Goal: Information Seeking & Learning: Learn about a topic

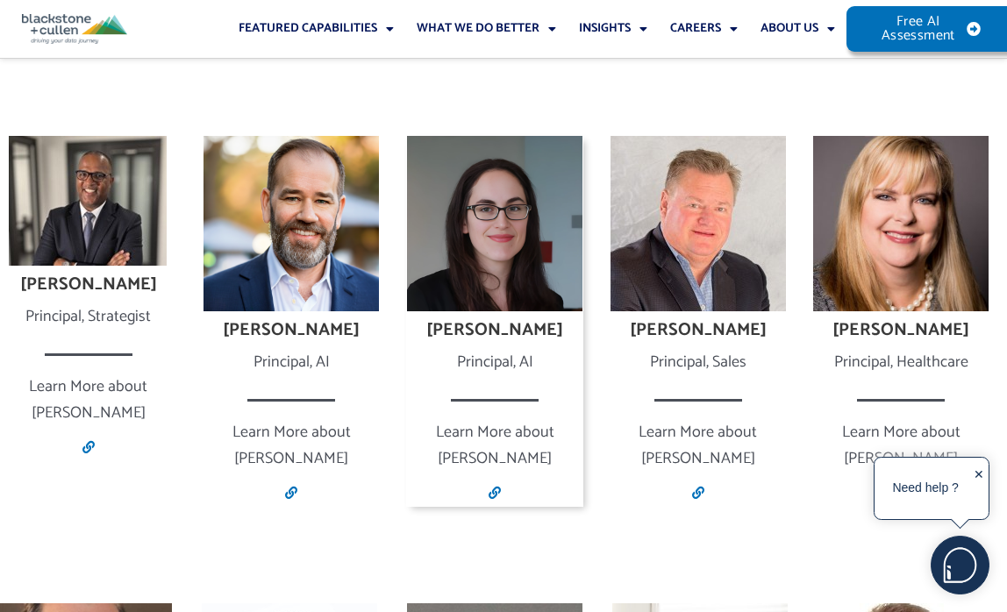
scroll to position [1129, 9]
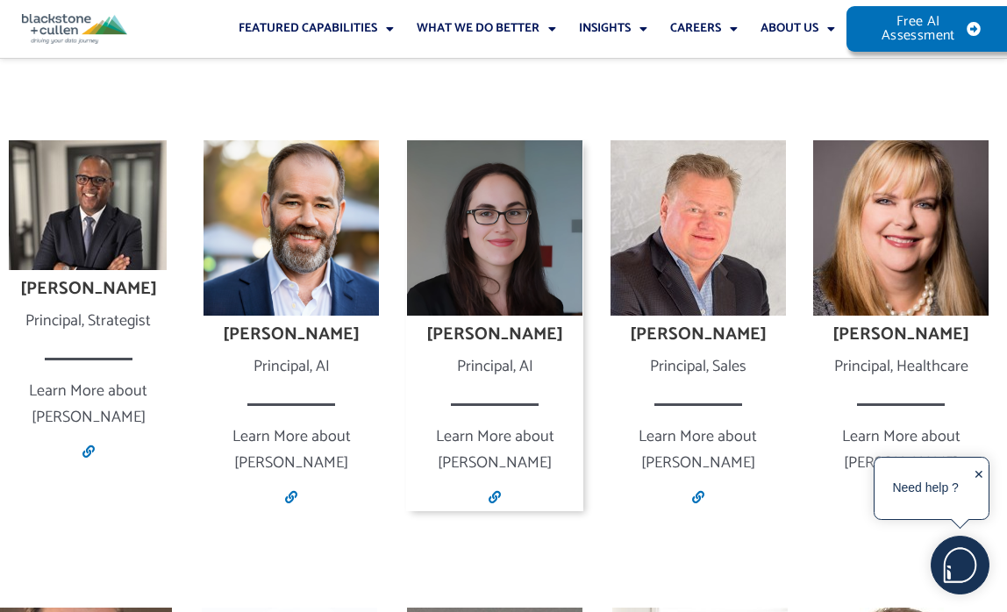
click at [516, 324] on h4 "Alexis Yelton" at bounding box center [494, 334] width 177 height 21
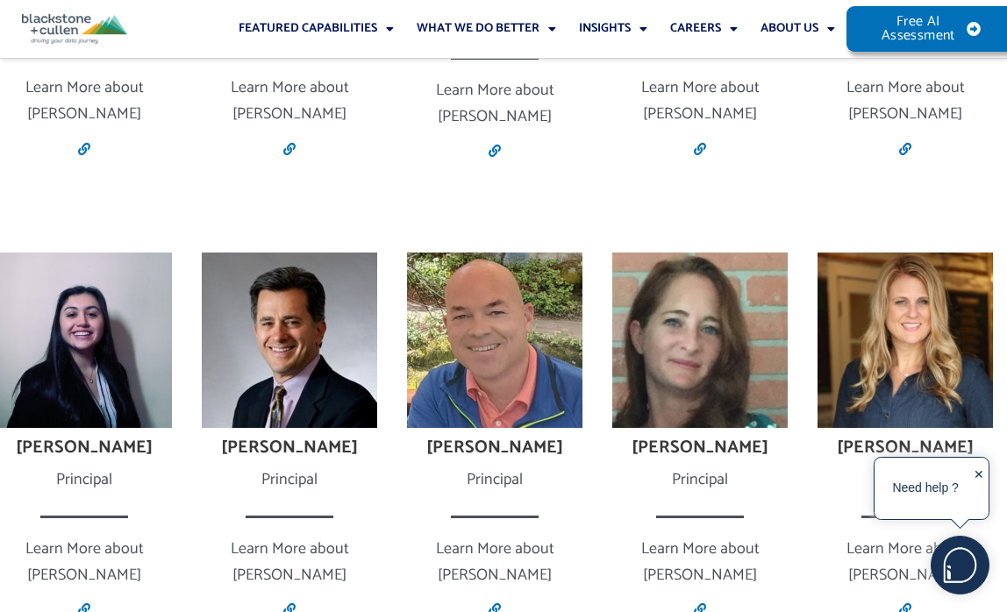
scroll to position [2437, 9]
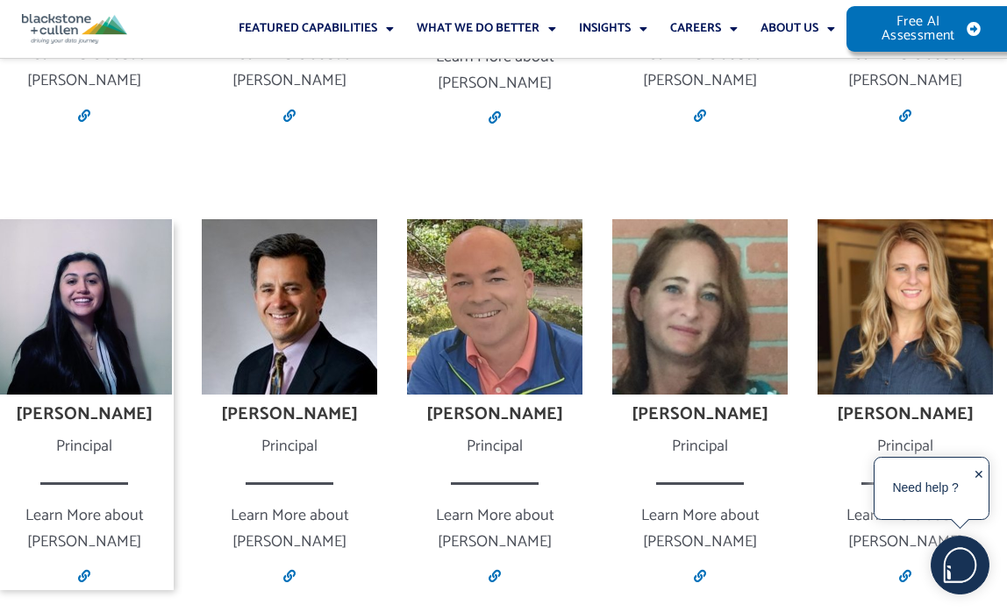
click at [128, 404] on h4 "Sarah Arrisbasplata" at bounding box center [84, 414] width 179 height 21
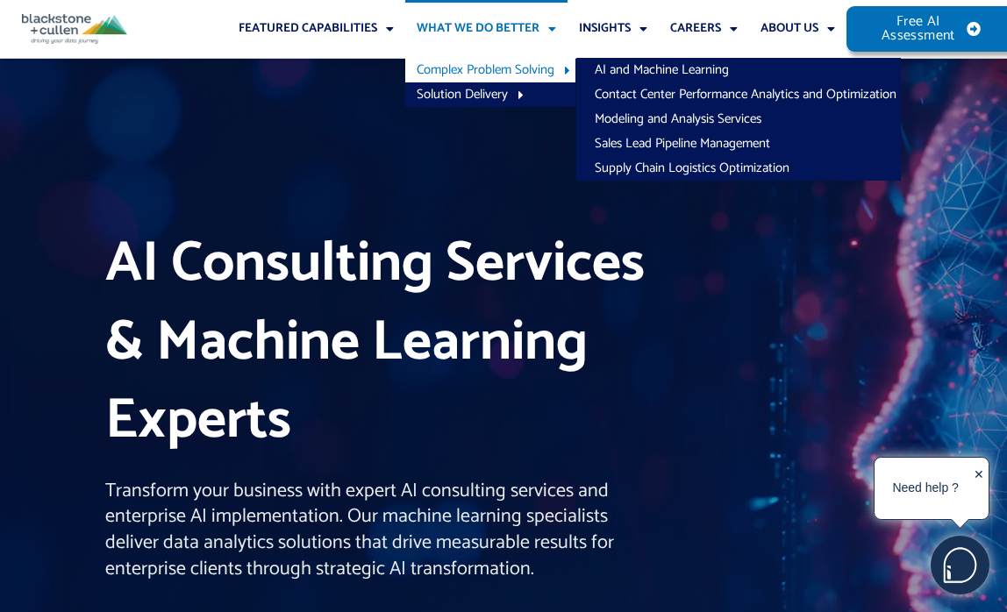
click at [488, 68] on link "Complex Problem Solving" at bounding box center [490, 70] width 170 height 25
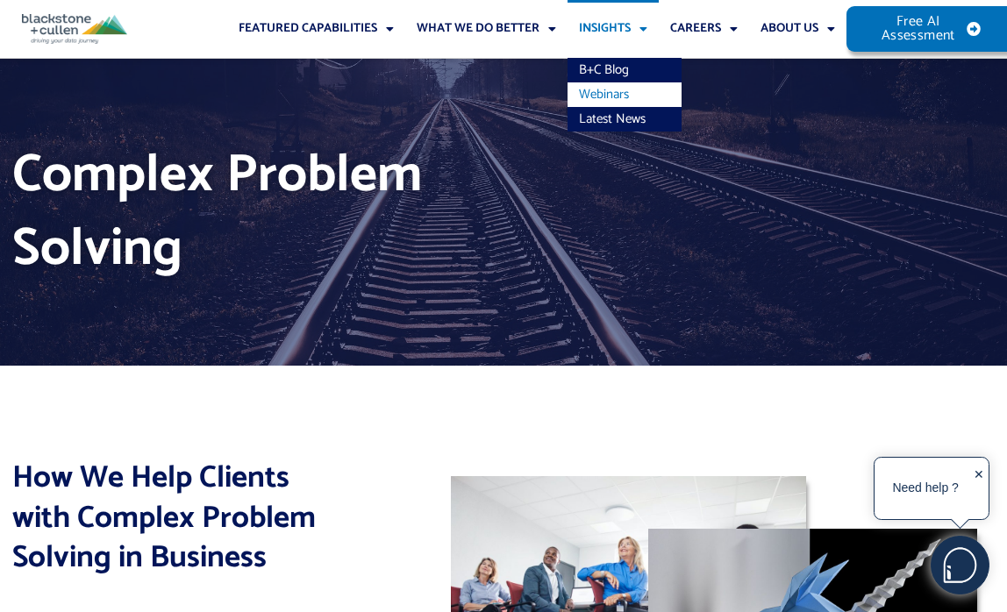
click at [617, 98] on link "Webinars" at bounding box center [624, 94] width 114 height 25
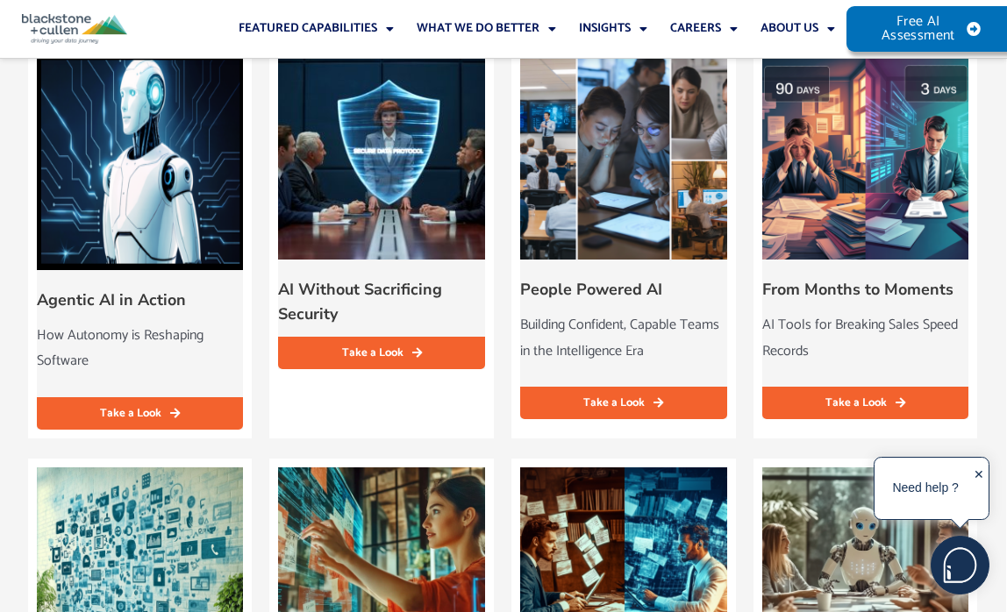
scroll to position [1774, 1]
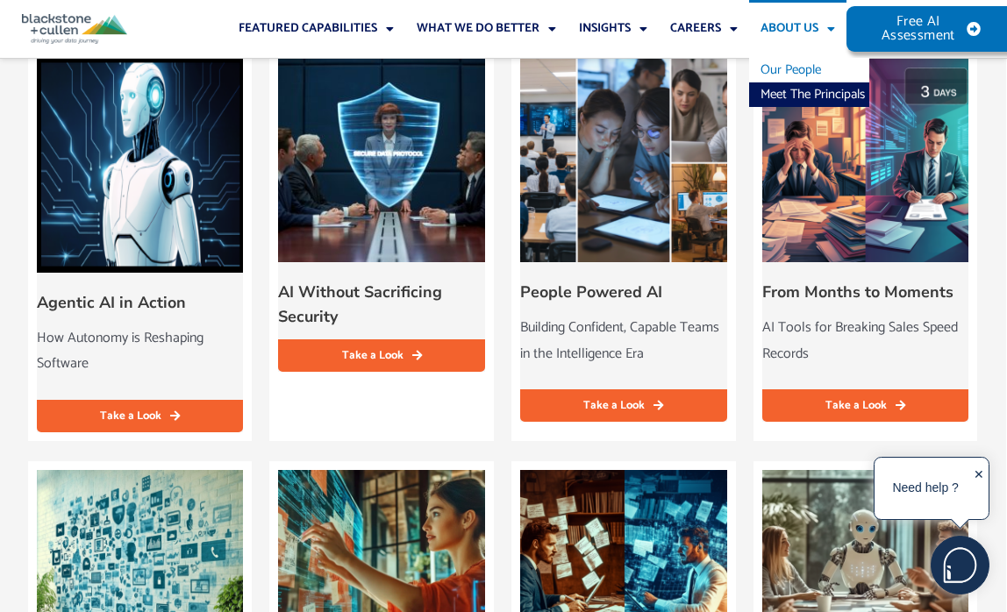
click at [787, 59] on link "Our People" at bounding box center [809, 70] width 120 height 25
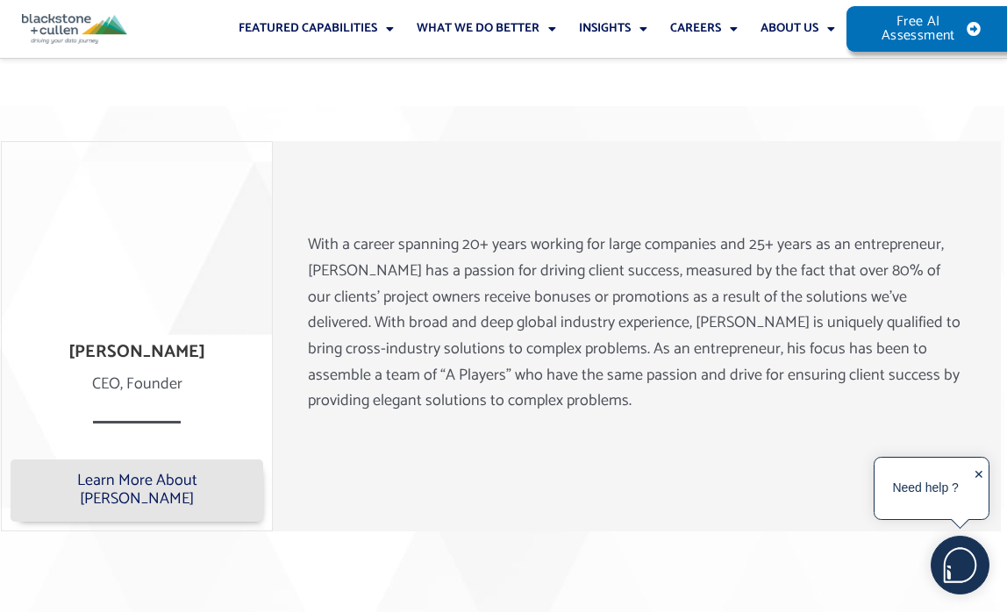
scroll to position [1281, 3]
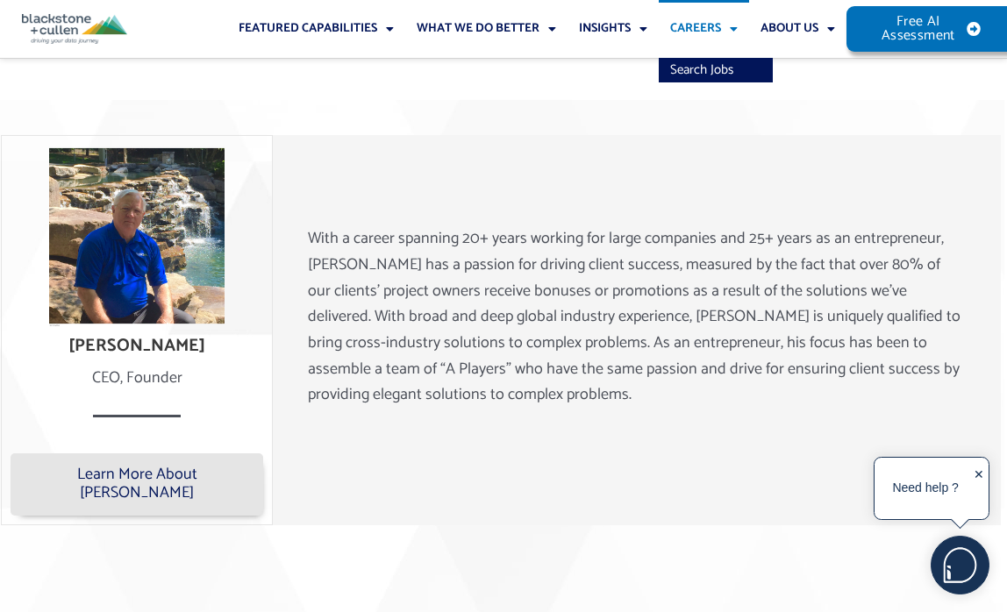
click at [711, 38] on link "Careers" at bounding box center [704, 29] width 90 height 58
